Goal: Transaction & Acquisition: Purchase product/service

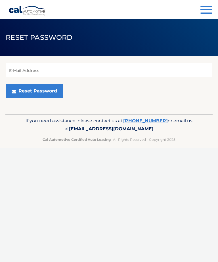
click at [39, 91] on button "Reset Password" at bounding box center [34, 91] width 57 height 14
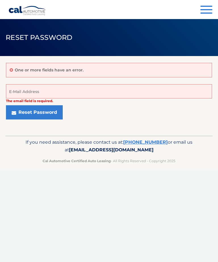
click at [51, 116] on button "Reset Password" at bounding box center [34, 112] width 57 height 14
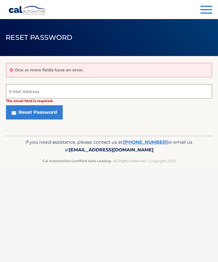
click at [80, 91] on input "E-Mail Address" at bounding box center [109, 91] width 206 height 14
type input "ridgerun108@yahoo.com"
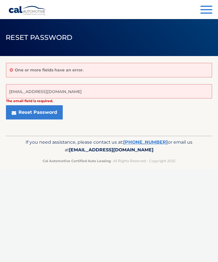
click at [49, 116] on button "Reset Password" at bounding box center [34, 112] width 57 height 14
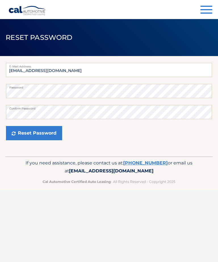
click at [49, 136] on button "Reset Password" at bounding box center [34, 133] width 56 height 14
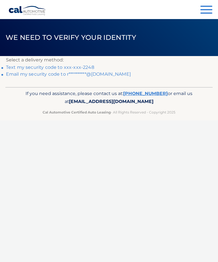
click at [86, 65] on link "Text my security code to xxx-xxx-2248" at bounding box center [50, 67] width 88 height 5
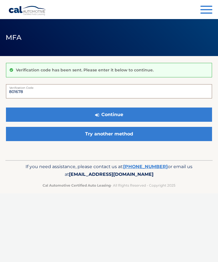
type input "801678"
click at [139, 114] on button "Continue" at bounding box center [109, 114] width 206 height 14
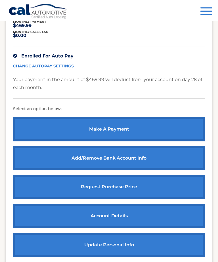
scroll to position [131, 0]
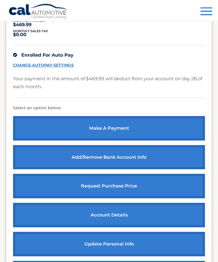
click at [147, 125] on link "make a payment" at bounding box center [109, 128] width 192 height 24
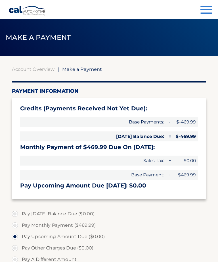
select select "MDNkMTliMDUtNTE5NS00ODdjLTkyYTgtNWJiOTY3M2FiNzcw"
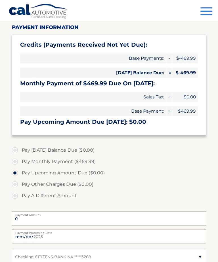
scroll to position [65, 0]
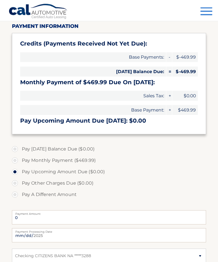
click at [74, 123] on h3 "Pay Upcoming Amount Due [DATE]: $0.00" at bounding box center [109, 120] width 178 height 7
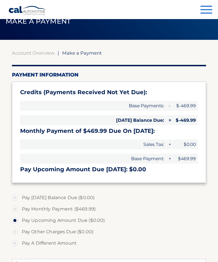
scroll to position [16, 0]
click at [209, 144] on section "Account Overview | Make a Payment Payment Information Credits (Payments Receive…" at bounding box center [109, 217] width 206 height 334
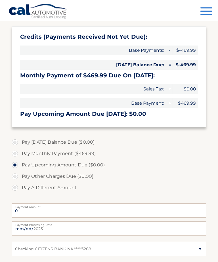
scroll to position [71, 0]
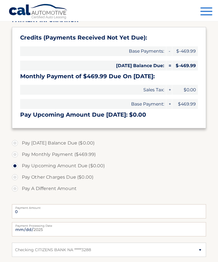
click at [206, 11] on span "button" at bounding box center [207, 11] width 12 height 1
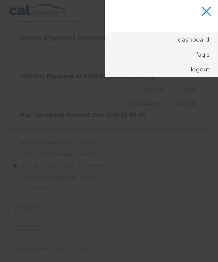
click at [203, 71] on link "Logout" at bounding box center [161, 69] width 113 height 15
